Goal: Transaction & Acquisition: Purchase product/service

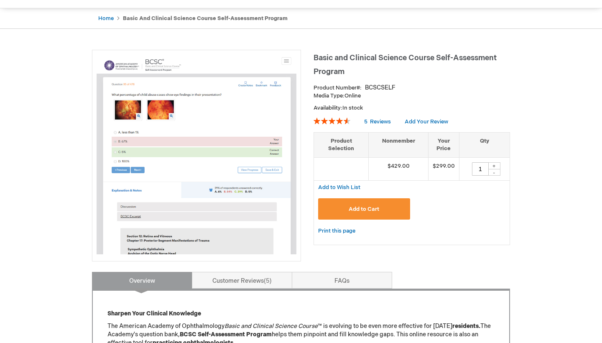
scroll to position [77, 0]
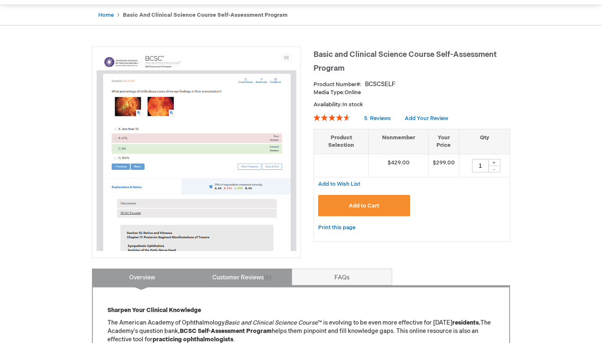
click at [227, 282] on link "Customer Reviews 5" at bounding box center [242, 276] width 100 height 17
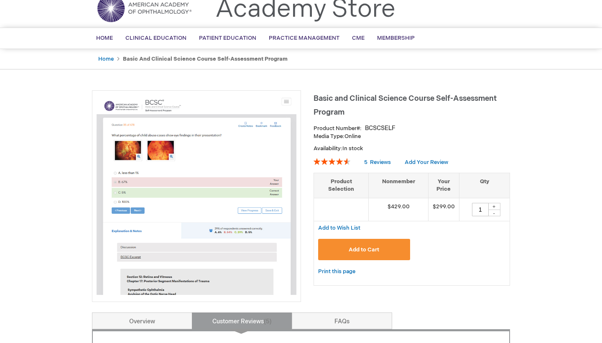
scroll to position [121, 0]
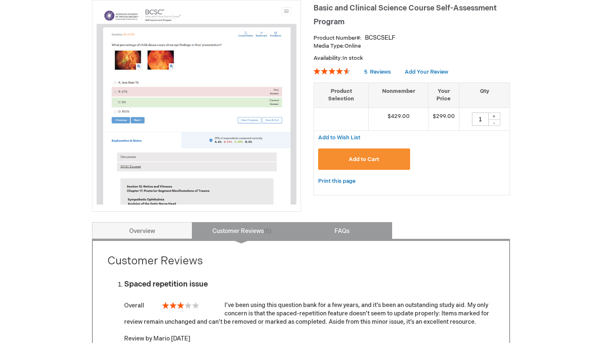
click at [344, 228] on link "FAQs" at bounding box center [342, 230] width 100 height 17
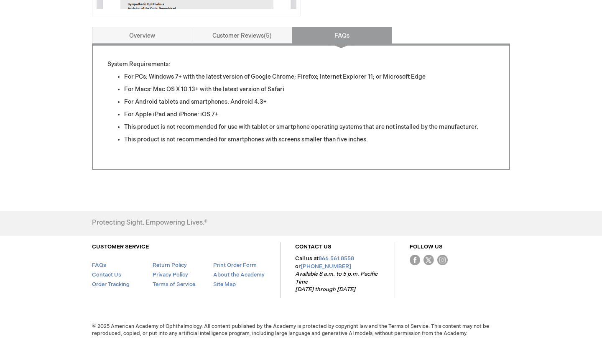
scroll to position [317, 0]
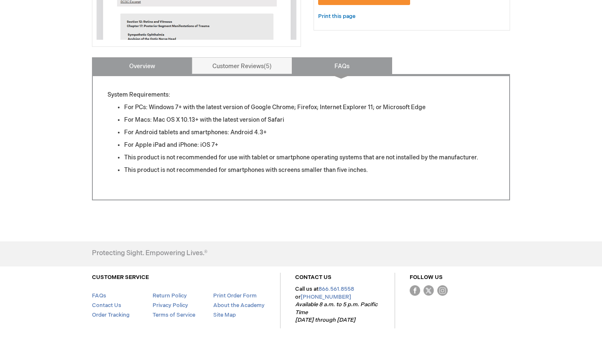
click at [167, 65] on link "Overview" at bounding box center [142, 65] width 100 height 17
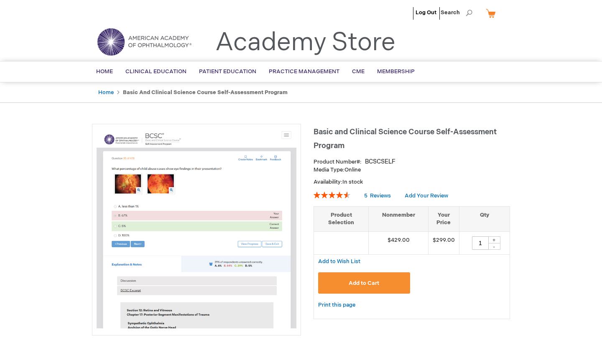
scroll to position [0, 0]
click at [494, 238] on div "+" at bounding box center [494, 239] width 13 height 7
type input "2"
click at [489, 281] on div "Add to Cart" at bounding box center [411, 286] width 187 height 28
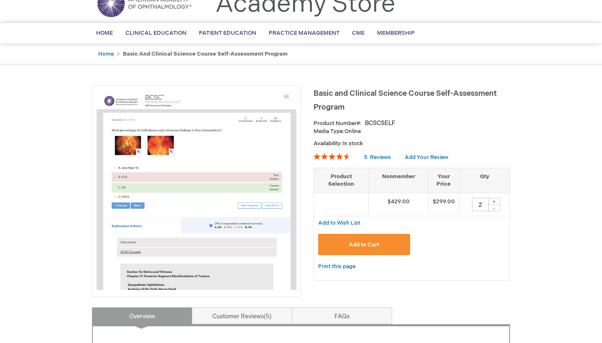
scroll to position [39, 0]
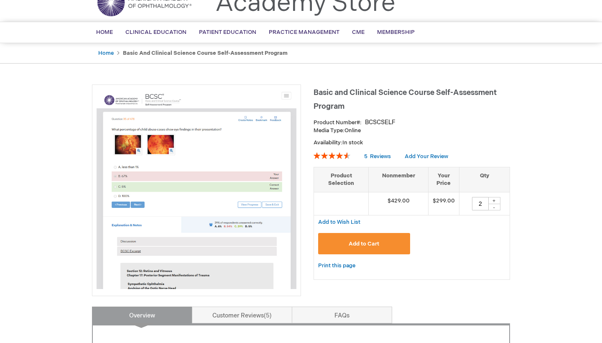
click at [373, 240] on span "Add to Cart" at bounding box center [364, 243] width 31 height 7
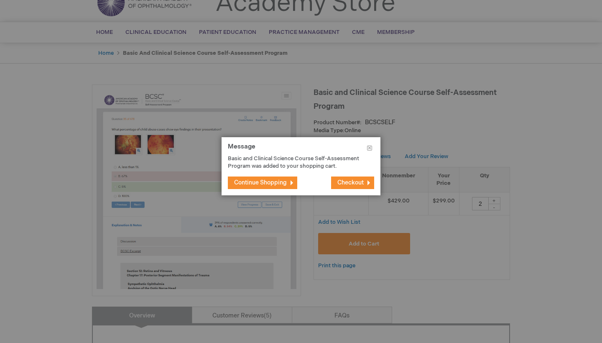
click at [342, 179] on span "Checkout" at bounding box center [350, 182] width 26 height 7
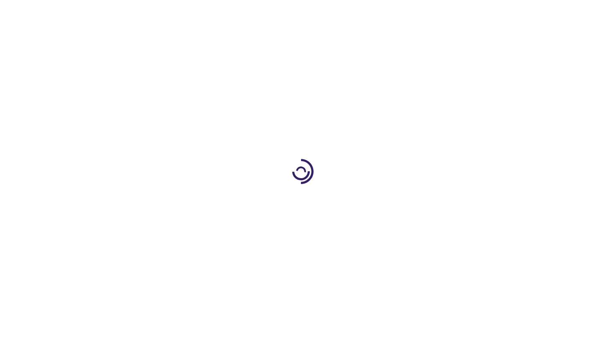
select select "CA"
select select "76"
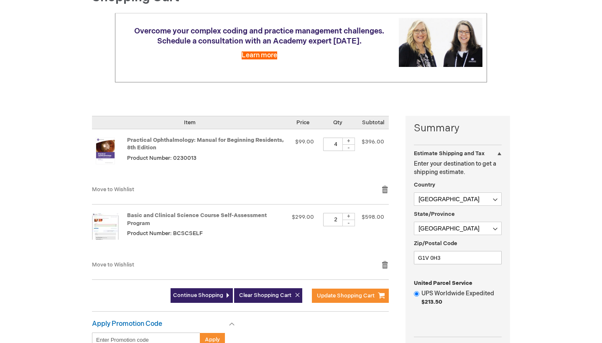
scroll to position [99, 0]
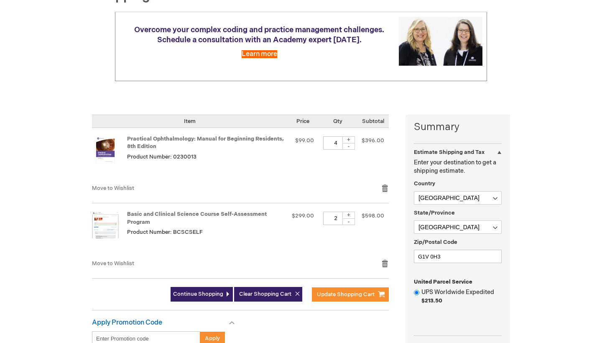
click at [348, 146] on div "-" at bounding box center [348, 146] width 13 height 7
type input "1"
click at [323, 292] on span "Update Shopping Cart" at bounding box center [346, 294] width 58 height 7
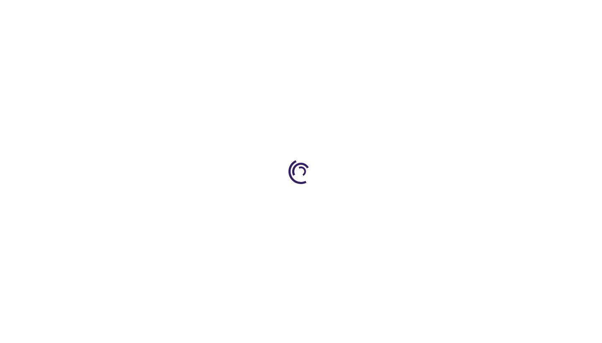
select select "CA"
select select "76"
